Goal: Find specific page/section: Find specific page/section

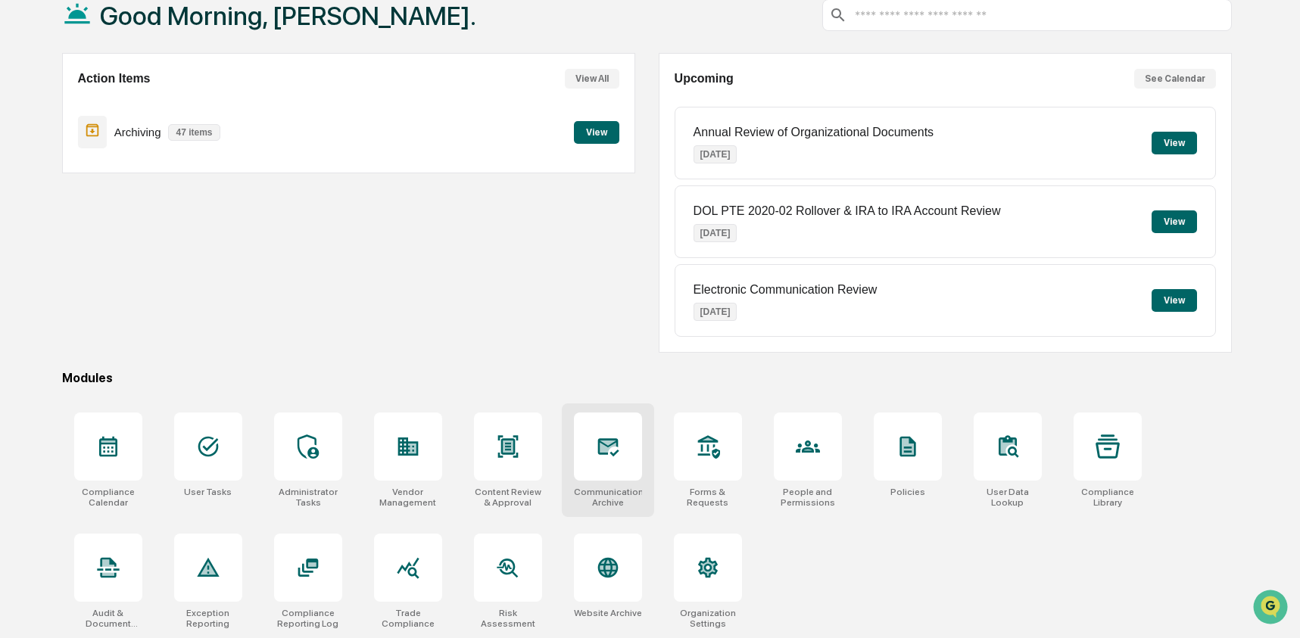
scroll to position [98, 0]
click at [600, 447] on icon at bounding box center [608, 447] width 16 height 12
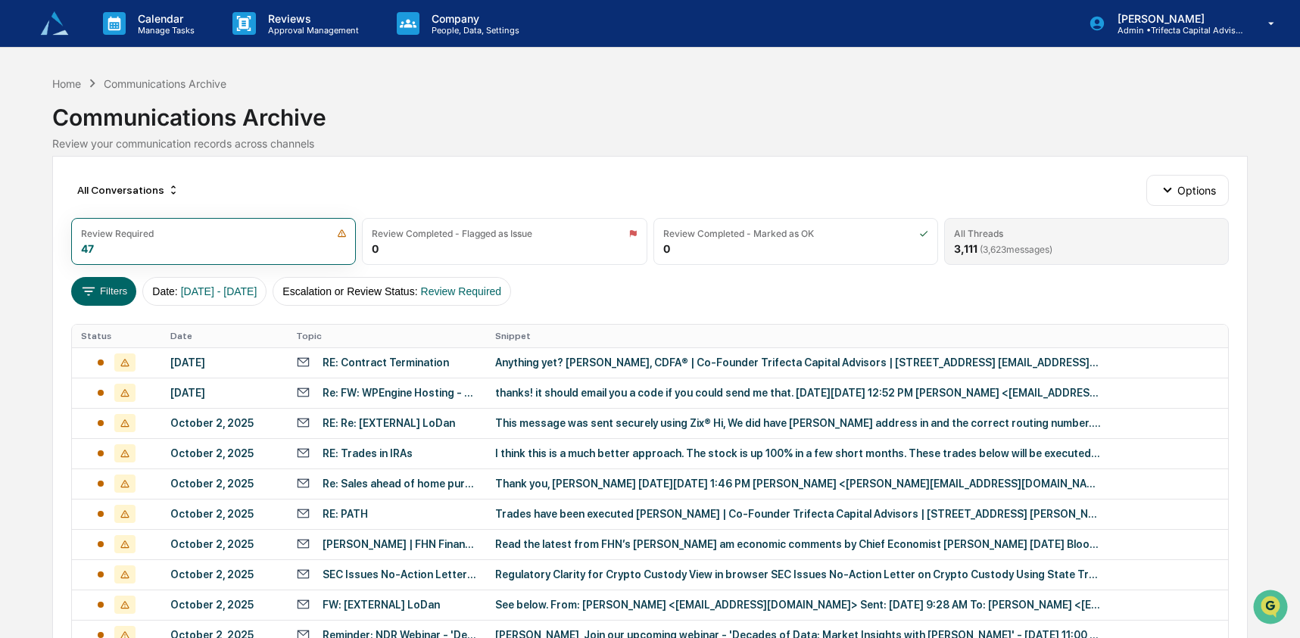
click at [1017, 248] on span "( 3,623 messages)" at bounding box center [1016, 249] width 73 height 11
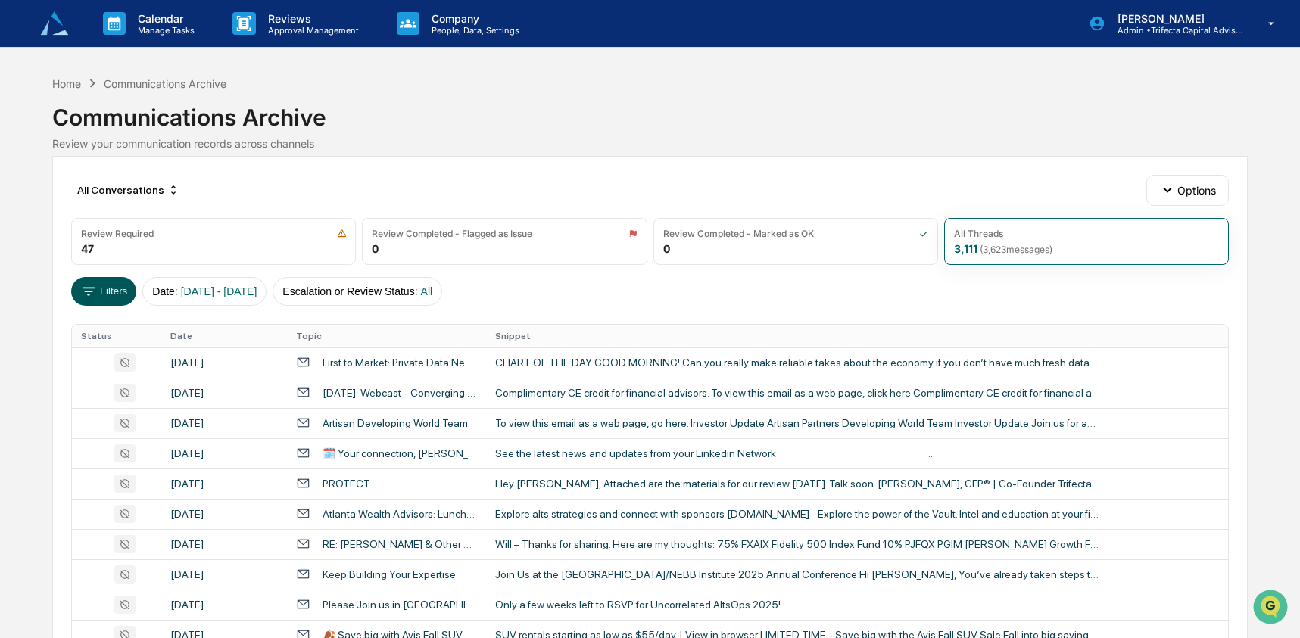
click at [97, 297] on button "Filters" at bounding box center [104, 291] width 66 height 29
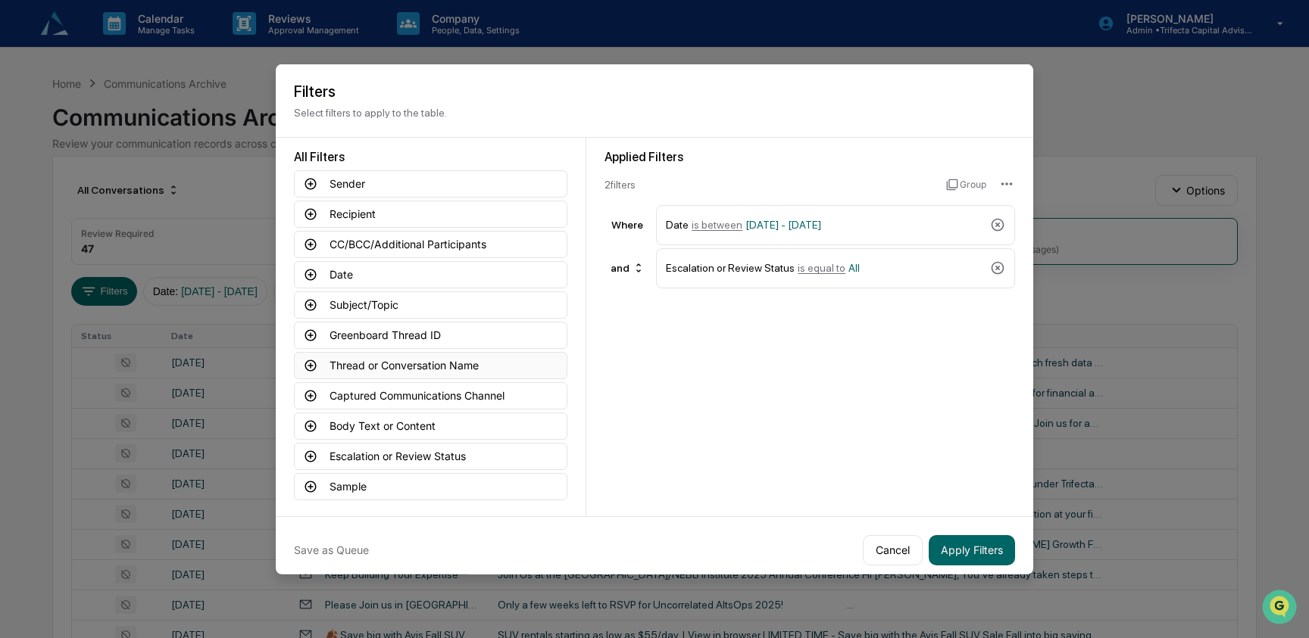
click at [482, 370] on button "Thread or Conversation Name" at bounding box center [430, 364] width 273 height 27
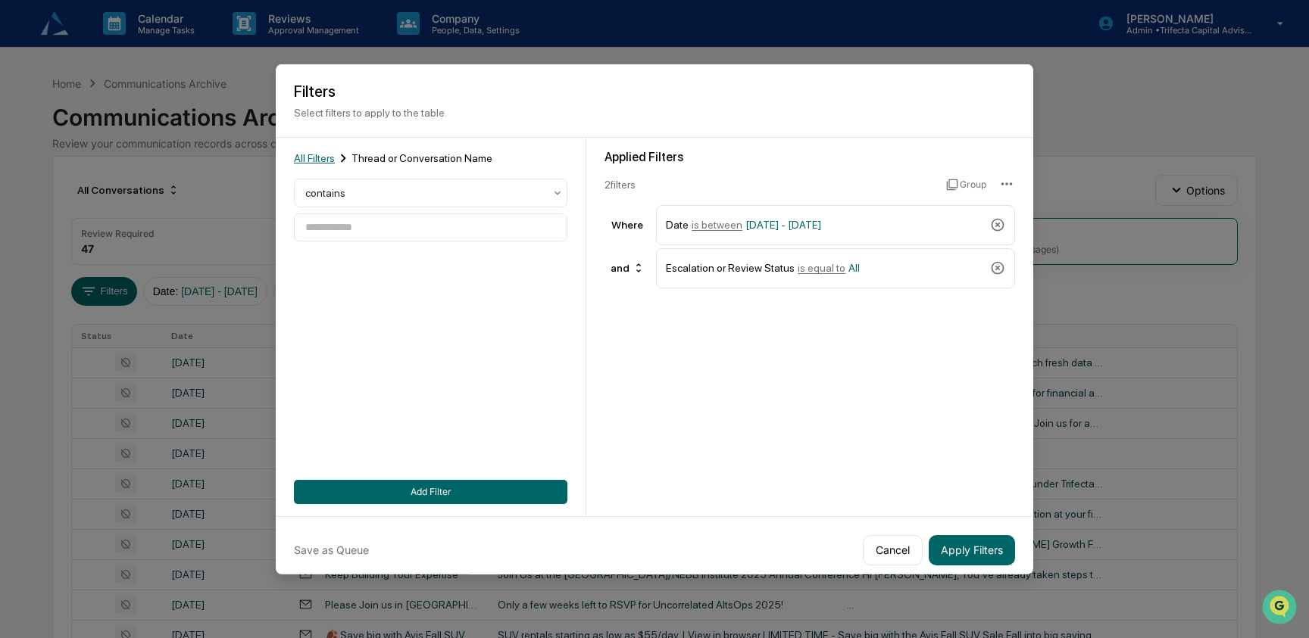
click at [314, 155] on span "All Filters" at bounding box center [314, 157] width 41 height 12
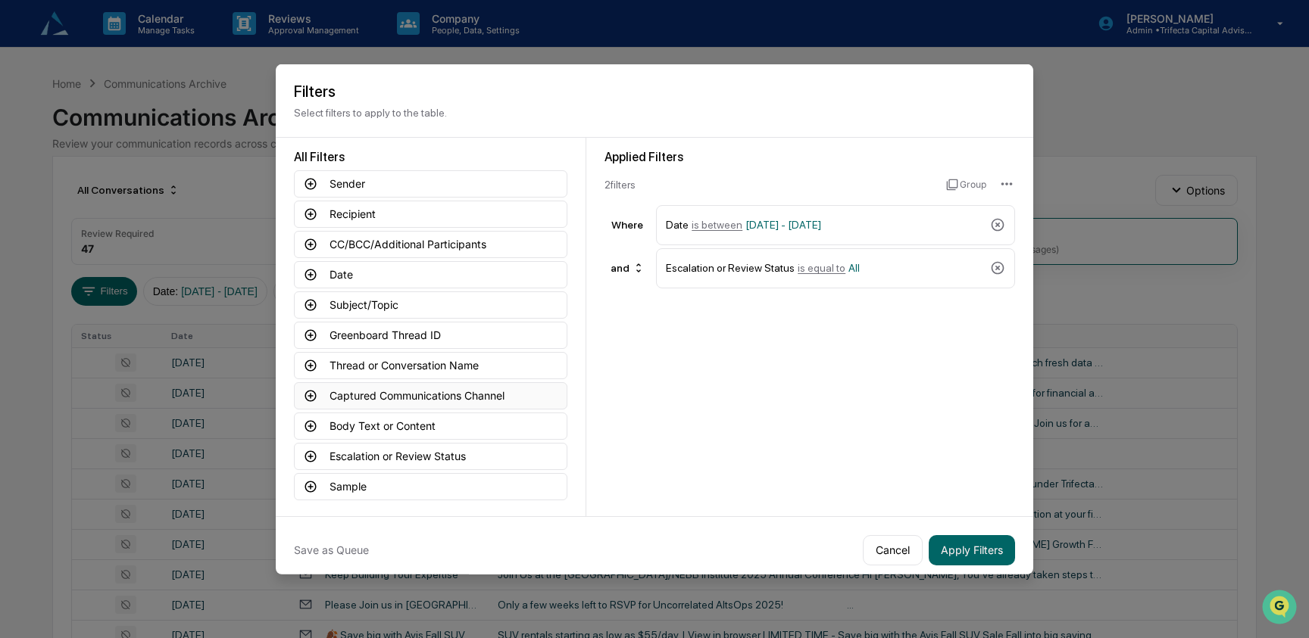
click at [398, 396] on button "Captured Communications Channel" at bounding box center [430, 395] width 273 height 27
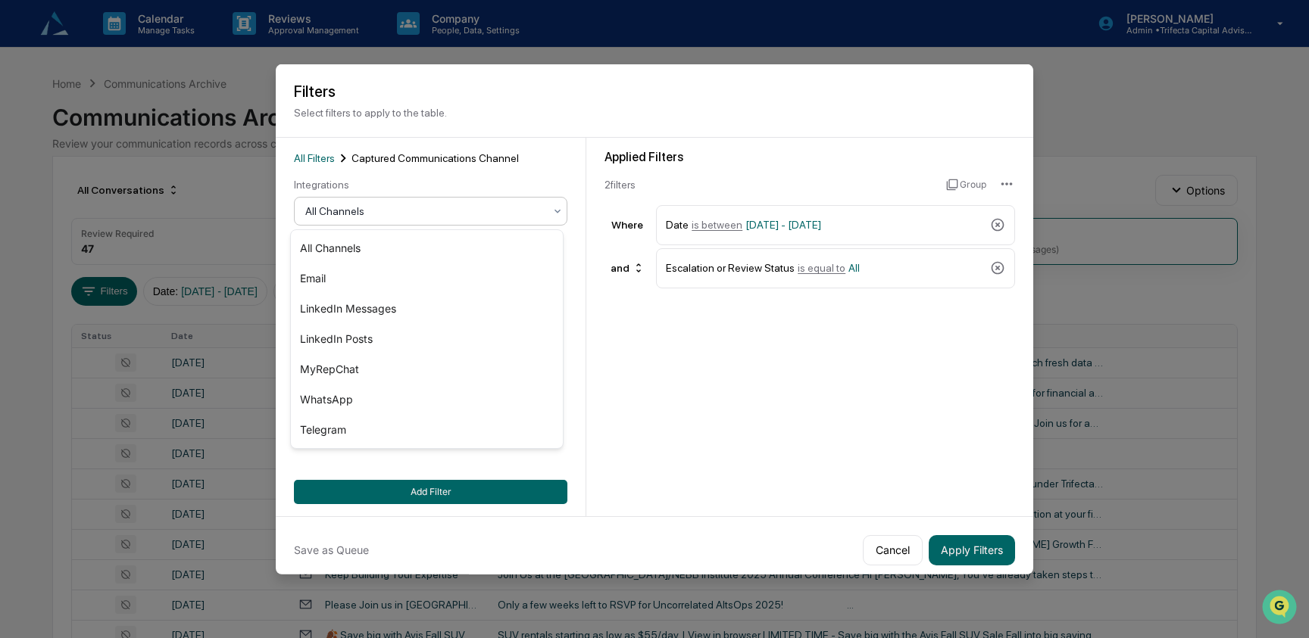
click at [366, 208] on div at bounding box center [424, 211] width 239 height 15
click at [367, 366] on div "MyRepChat" at bounding box center [427, 369] width 272 height 30
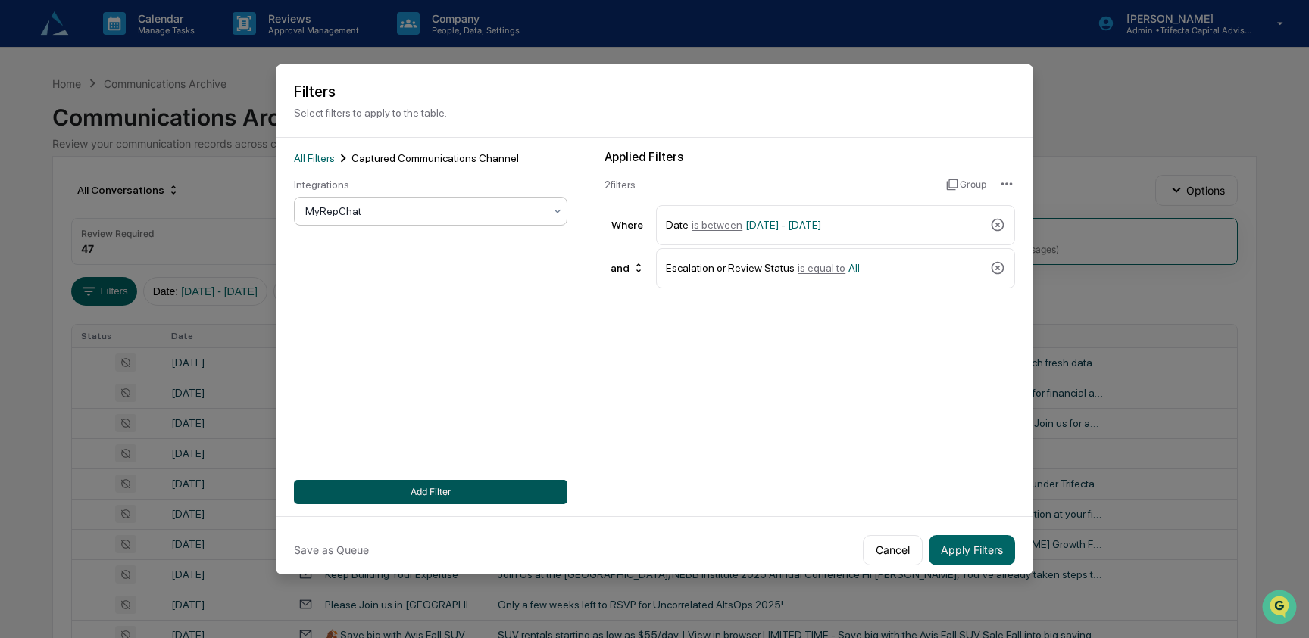
click at [417, 489] on button "Add Filter" at bounding box center [430, 491] width 273 height 24
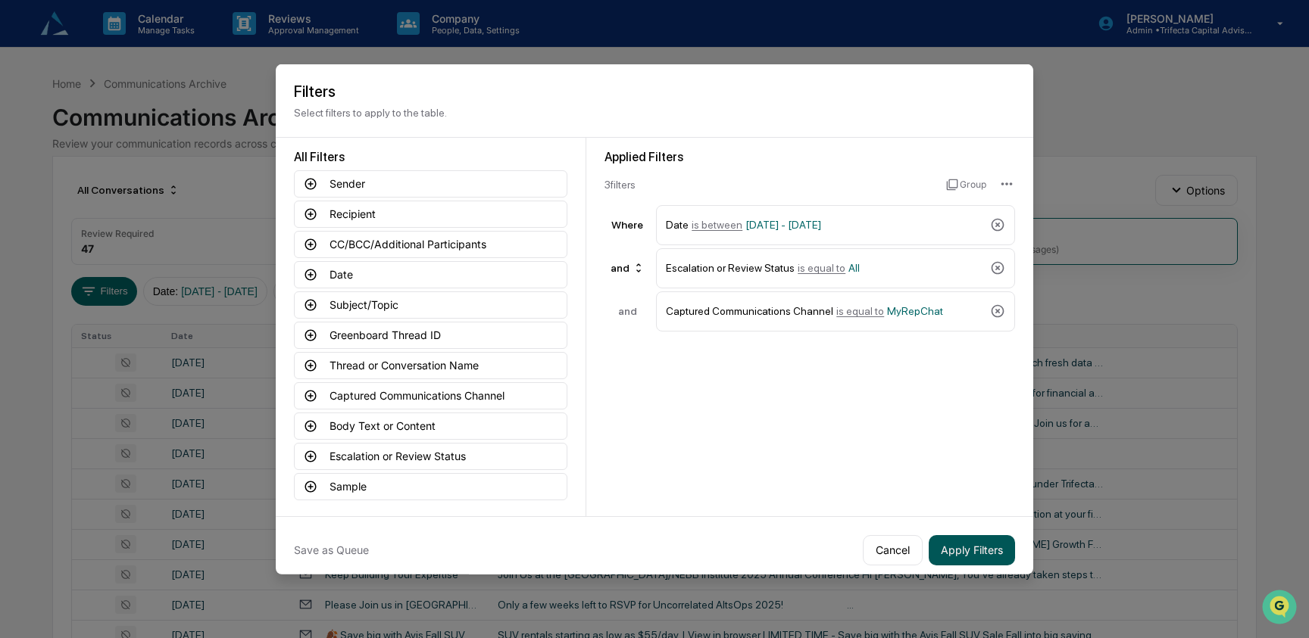
click at [990, 546] on button "Apply Filters" at bounding box center [971, 550] width 86 height 30
